Goal: Information Seeking & Learning: Learn about a topic

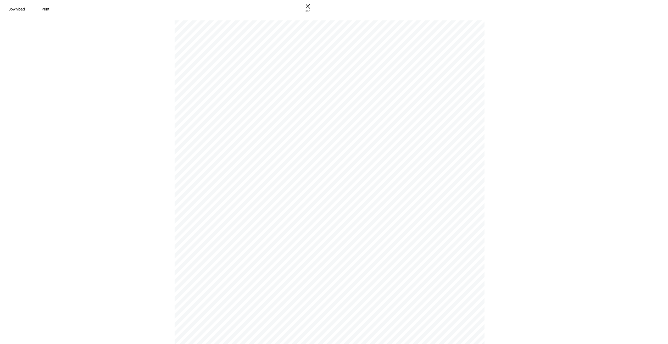
scroll to position [1220, 0]
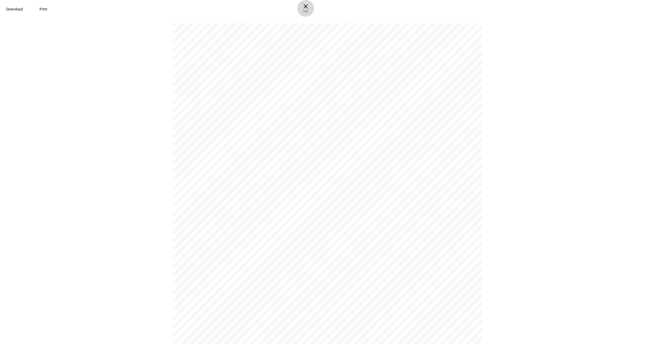
click at [314, 12] on span "ESC" at bounding box center [305, 10] width 17 height 8
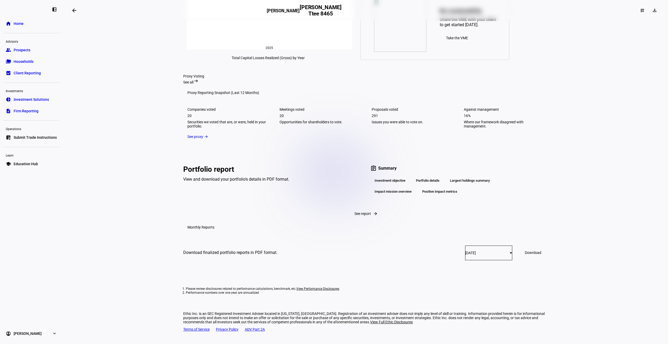
click at [37, 100] on span "Investment Solutions" at bounding box center [31, 99] width 35 height 5
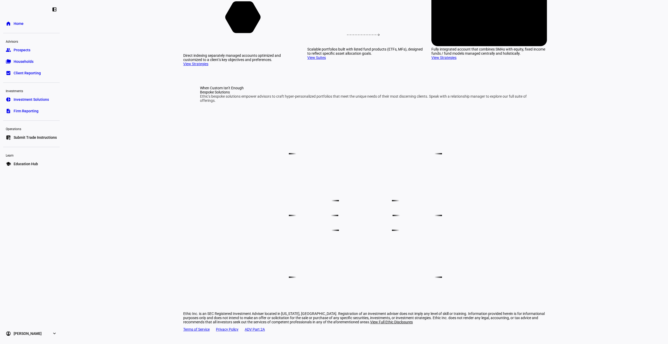
scroll to position [83, 0]
click at [200, 66] on link "View Strategies" at bounding box center [195, 64] width 25 height 4
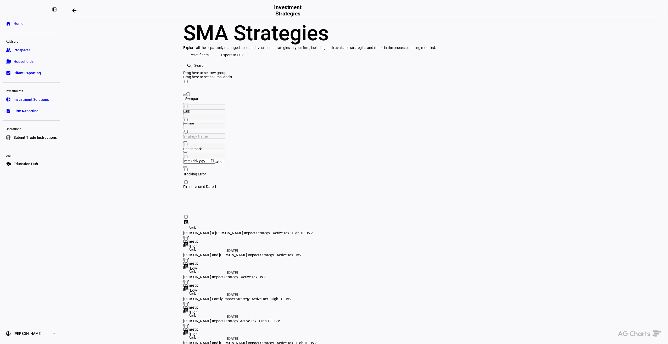
click at [323, 119] on div at bounding box center [253, 116] width 140 height 5
click at [591, 159] on eth-layout-page-content "arrow_backwards Investment Strategies SMA Strategies Explore all the separately…" at bounding box center [365, 172] width 605 height 344
click at [318, 319] on div "Corient - Active Tax Strategy - IVV" at bounding box center [253, 321] width 140 height 4
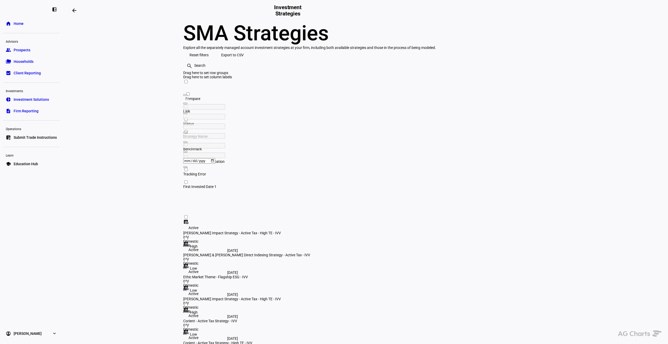
click at [318, 319] on div "Corient - Active Tax Strategy - IVV" at bounding box center [253, 321] width 140 height 4
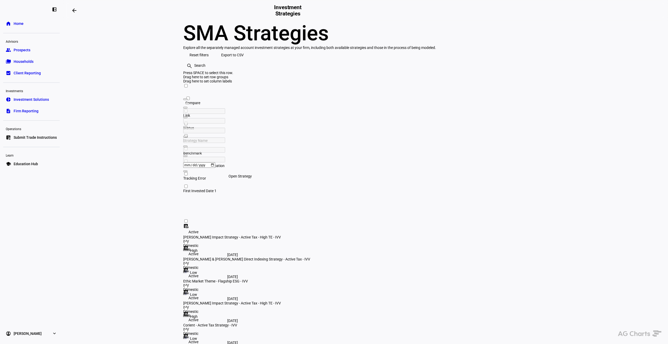
click at [189, 312] on mat-icon "dataset_linked" at bounding box center [185, 314] width 5 height 5
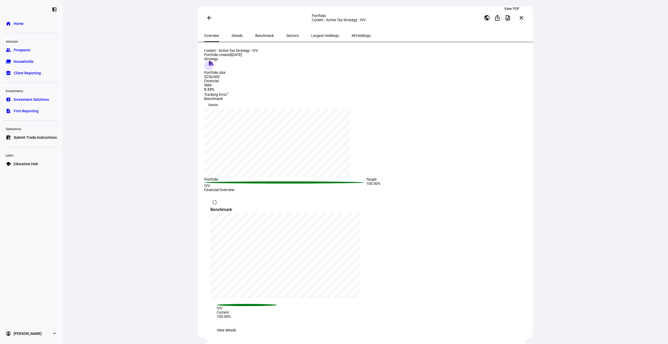
click at [510, 20] on span at bounding box center [508, 18] width 13 height 13
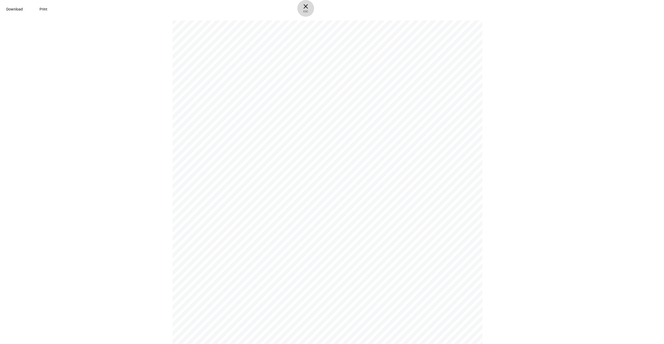
click at [314, 8] on span "× ESC" at bounding box center [305, 8] width 17 height 17
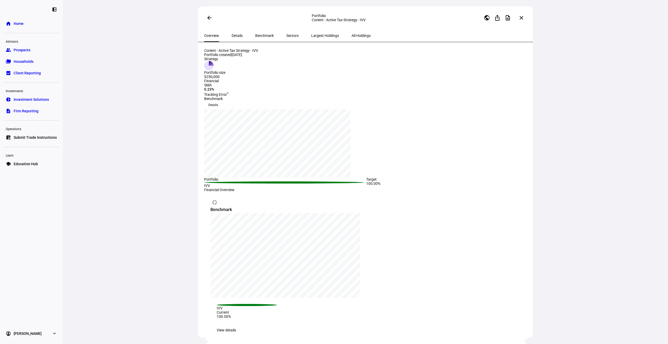
click at [232, 37] on span "Details" at bounding box center [237, 36] width 11 height 4
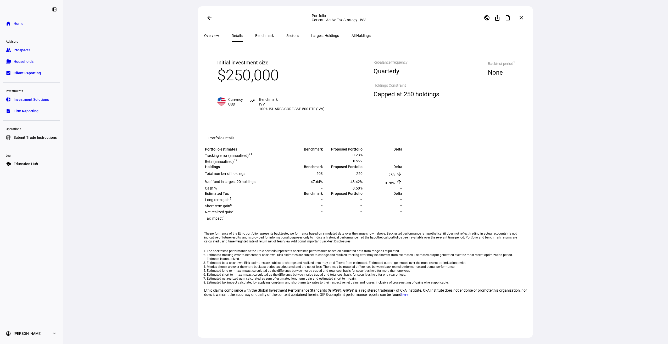
click at [311, 36] on span "Largest Holdings" at bounding box center [325, 36] width 28 height 4
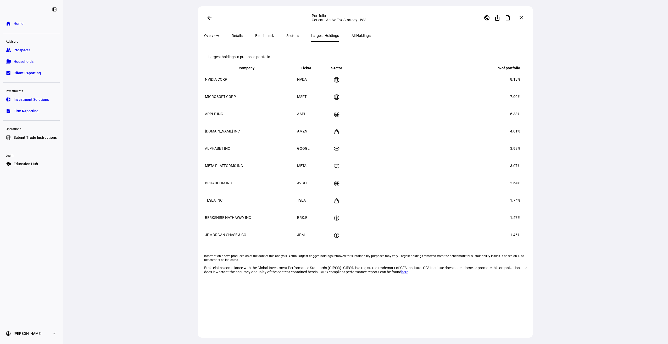
click at [286, 36] on span "Sectors" at bounding box center [292, 36] width 12 height 4
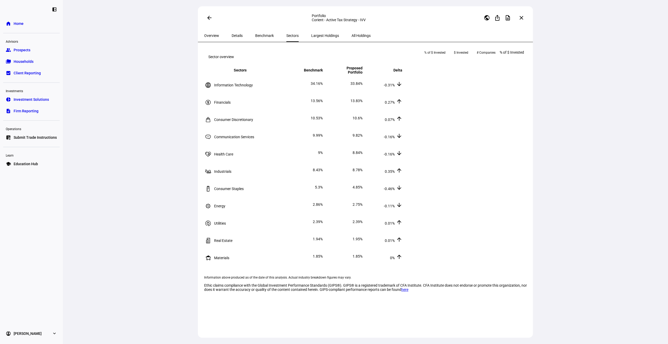
click at [261, 36] on span "Benchmark" at bounding box center [264, 36] width 19 height 4
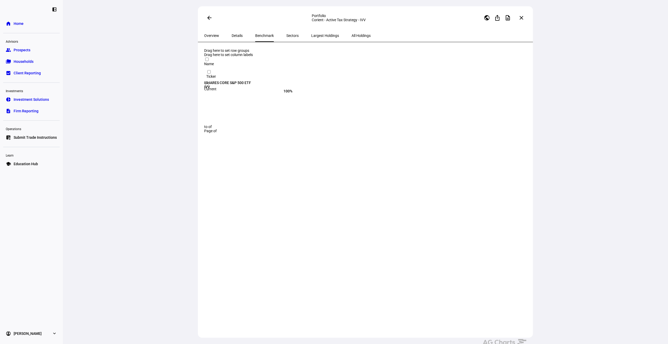
click at [241, 35] on div "Details" at bounding box center [237, 35] width 24 height 13
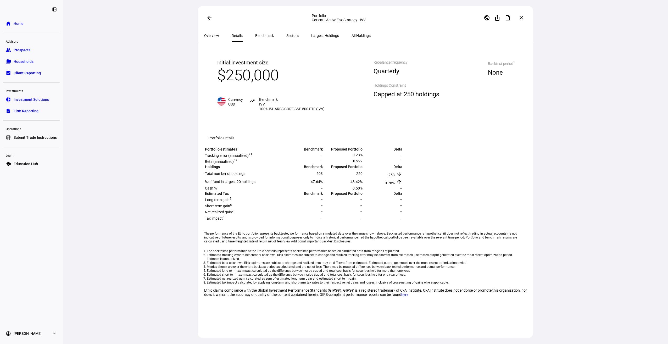
click at [213, 35] on span "Overview" at bounding box center [211, 36] width 15 height 4
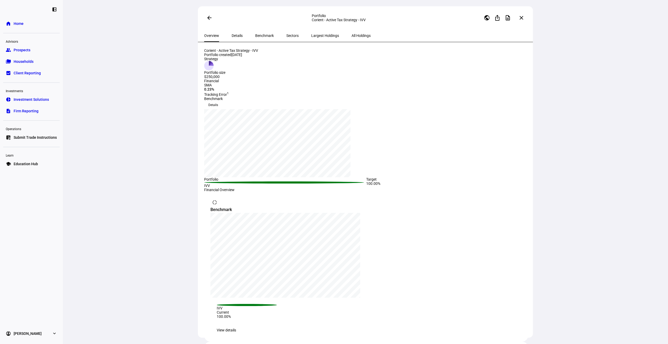
click at [233, 37] on span "Details" at bounding box center [237, 36] width 11 height 4
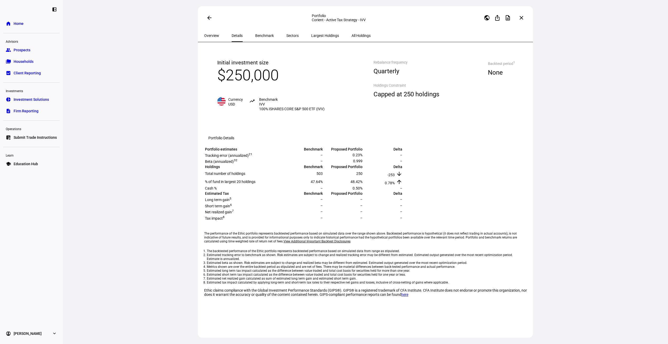
click at [263, 39] on span "Benchmark" at bounding box center [264, 35] width 19 height 13
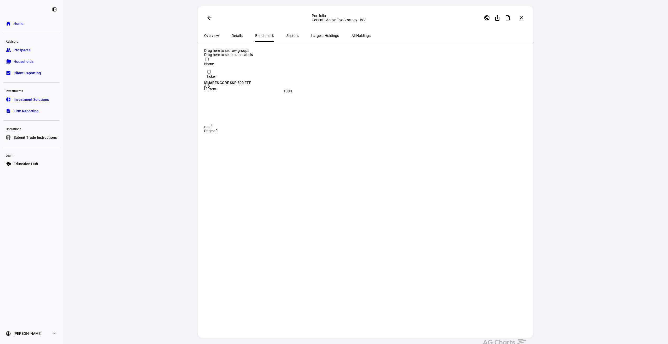
click at [286, 36] on span "Sectors" at bounding box center [292, 36] width 12 height 4
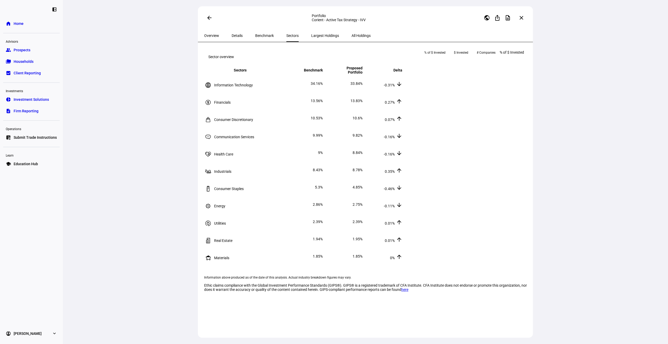
click at [311, 37] on span "Largest Holdings" at bounding box center [325, 36] width 28 height 4
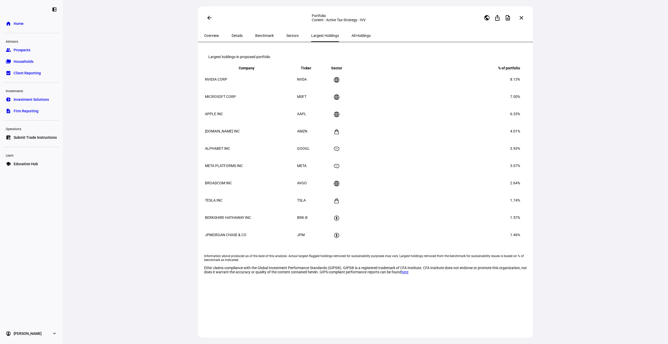
click at [352, 37] on span "All Holdings" at bounding box center [361, 36] width 19 height 4
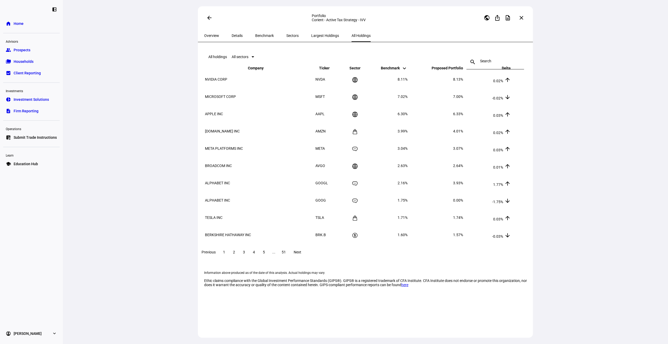
click at [206, 17] on span at bounding box center [209, 18] width 13 height 13
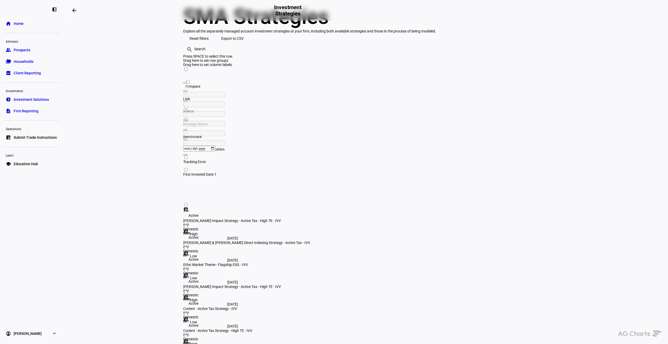
scroll to position [21, 0]
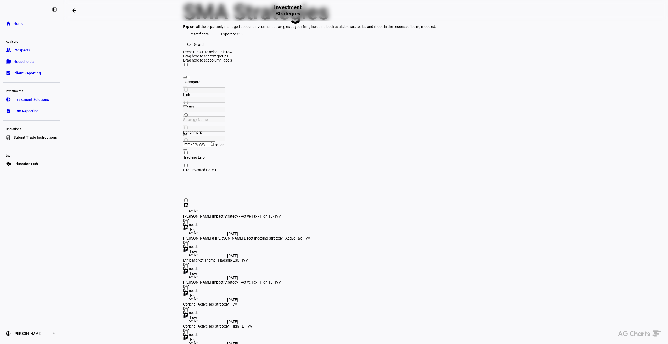
click at [192, 47] on mat-icon "search" at bounding box center [188, 44] width 5 height 5
type input "c"
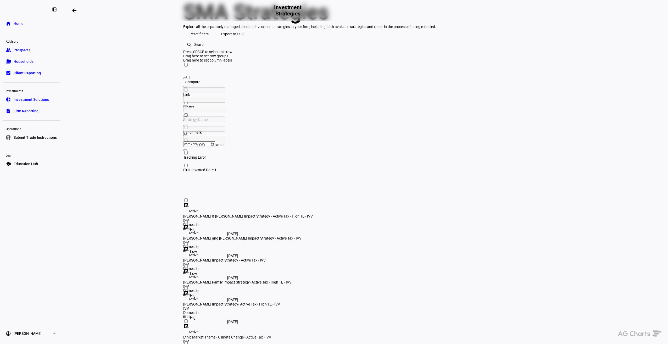
click at [323, 103] on div at bounding box center [253, 99] width 140 height 5
type input "climate"
type input "(7) Ethic Market Theme - Climate Change - ACWI,Ethic Market Theme - Climate Cha…"
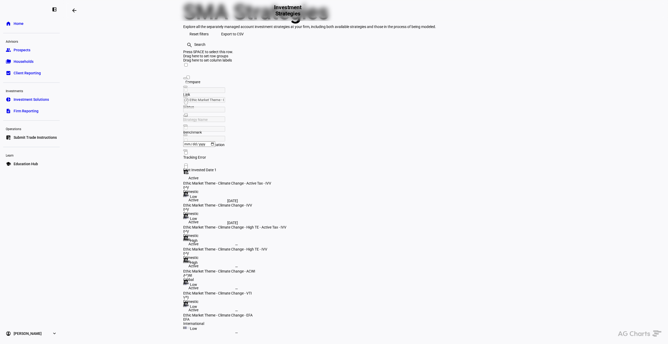
click at [323, 203] on div "Ethic Market Theme - Climate Change - IVV" at bounding box center [253, 205] width 140 height 4
click at [189, 192] on mat-icon "dataset_linked" at bounding box center [185, 194] width 5 height 5
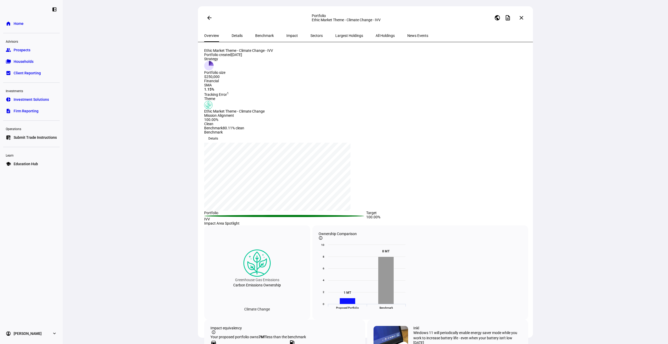
click at [232, 34] on span "Details" at bounding box center [237, 36] width 11 height 4
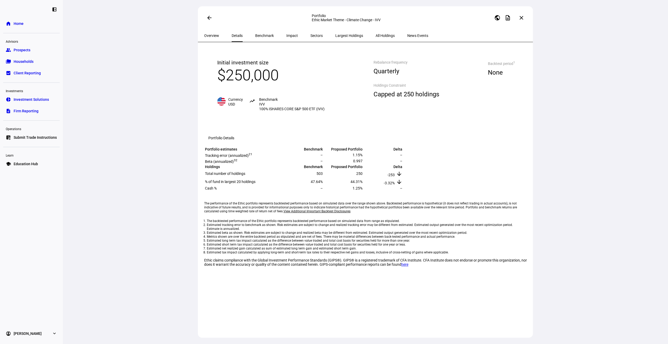
click at [212, 36] on span "Overview" at bounding box center [211, 36] width 15 height 4
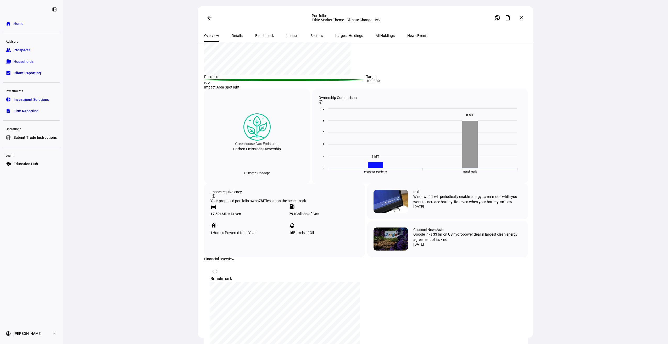
scroll to position [143, 0]
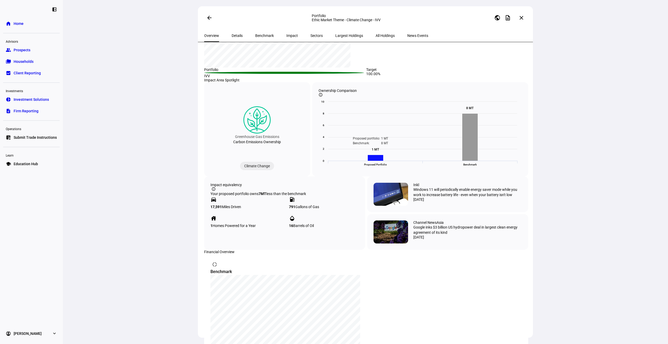
click at [260, 170] on div "Climate Change" at bounding box center [257, 166] width 34 height 8
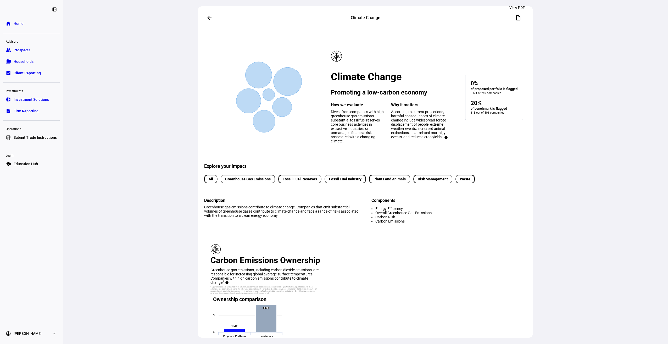
click at [518, 21] on span at bounding box center [518, 18] width 13 height 13
click at [516, 17] on mat-icon "description" at bounding box center [518, 18] width 6 height 6
click at [513, 18] on span at bounding box center [518, 18] width 13 height 13
